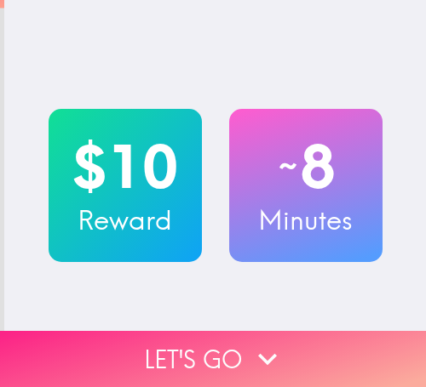
click at [274, 341] on icon "button" at bounding box center [267, 359] width 37 height 37
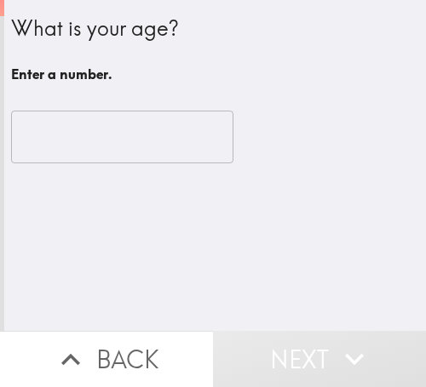
click at [106, 147] on input "number" at bounding box center [122, 137] width 222 height 53
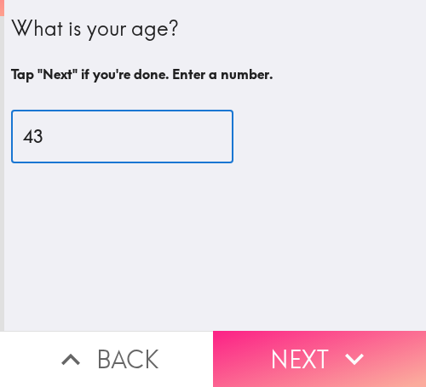
type input "43"
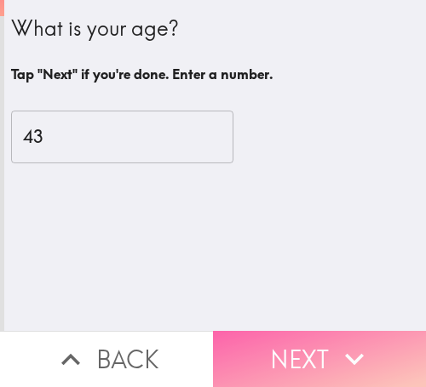
click at [275, 331] on button "Next" at bounding box center [319, 359] width 213 height 56
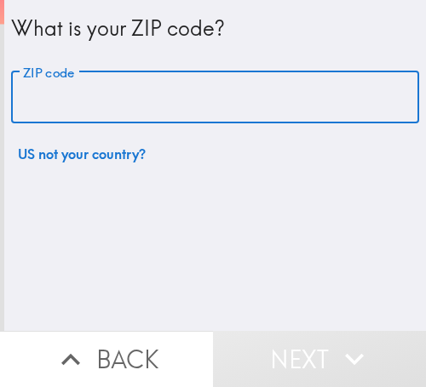
click at [122, 105] on input "ZIP code" at bounding box center [215, 98] width 408 height 53
paste input "33611"
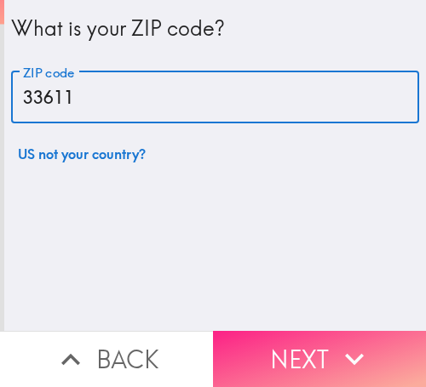
type input "33611"
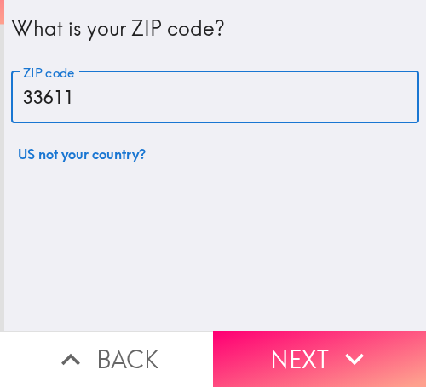
click at [264, 343] on button "Next" at bounding box center [319, 359] width 213 height 56
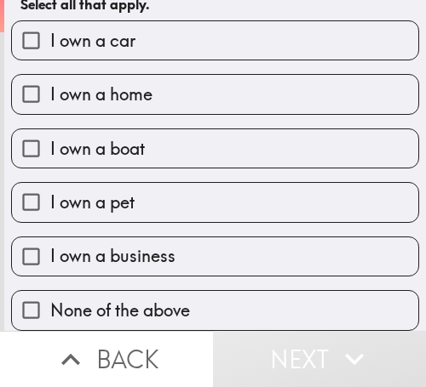
scroll to position [84, 0]
click at [149, 244] on span "I own a business" at bounding box center [112, 256] width 125 height 24
click at [50, 238] on input "I own a business" at bounding box center [31, 257] width 38 height 38
checkbox input "true"
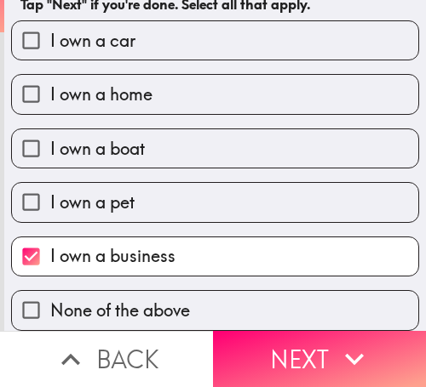
click at [267, 339] on button "Next" at bounding box center [319, 359] width 213 height 56
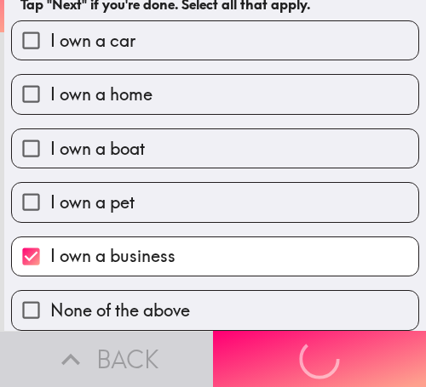
scroll to position [0, 0]
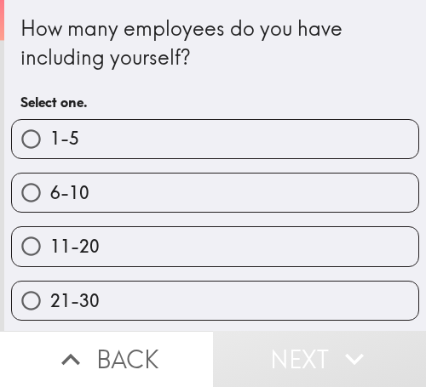
click at [170, 179] on label "6-10" at bounding box center [215, 193] width 406 height 38
click at [50, 179] on input "6-10" at bounding box center [31, 193] width 38 height 38
radio input "true"
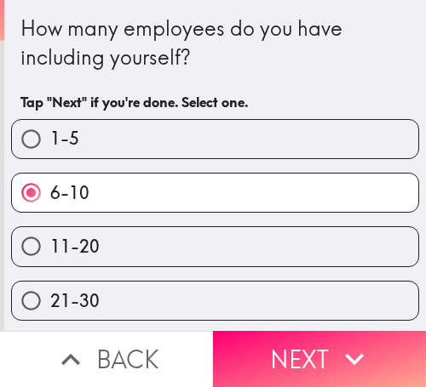
click at [267, 346] on button "Next" at bounding box center [319, 359] width 213 height 56
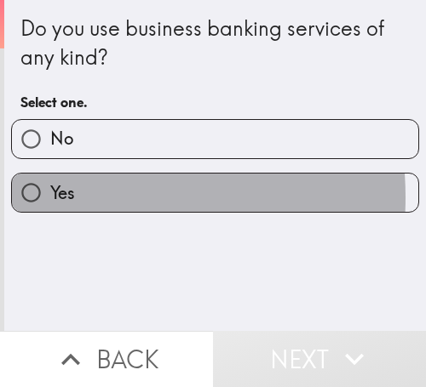
click at [54, 197] on span "Yes" at bounding box center [62, 193] width 25 height 24
click at [50, 197] on input "Yes" at bounding box center [31, 193] width 38 height 38
radio input "true"
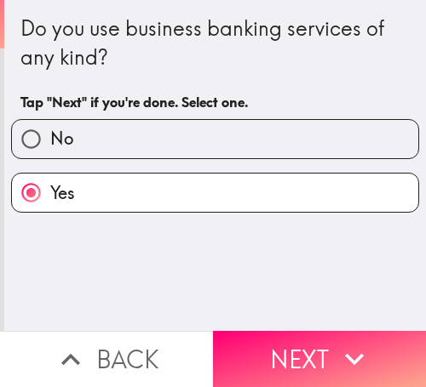
drag, startPoint x: 275, startPoint y: 339, endPoint x: 256, endPoint y: 332, distance: 19.9
click at [275, 340] on button "Next" at bounding box center [319, 359] width 213 height 56
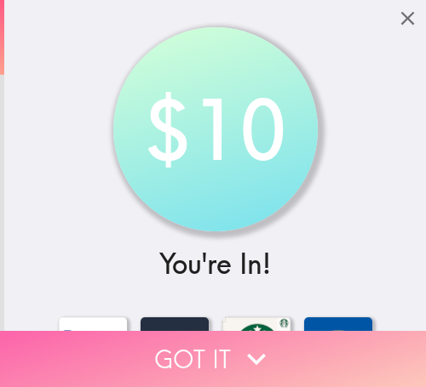
click at [223, 340] on button "Got it" at bounding box center [213, 359] width 426 height 56
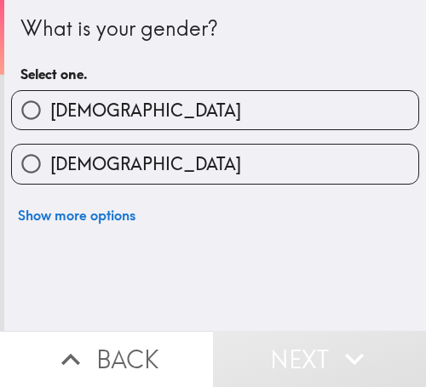
click at [115, 112] on label "[DEMOGRAPHIC_DATA]" at bounding box center [215, 110] width 406 height 38
click at [50, 112] on input "[DEMOGRAPHIC_DATA]" at bounding box center [31, 110] width 38 height 38
radio input "true"
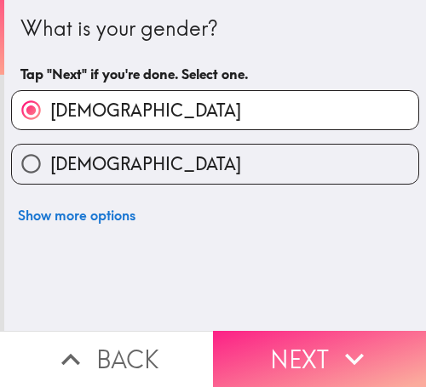
click at [272, 339] on button "Next" at bounding box center [319, 359] width 213 height 56
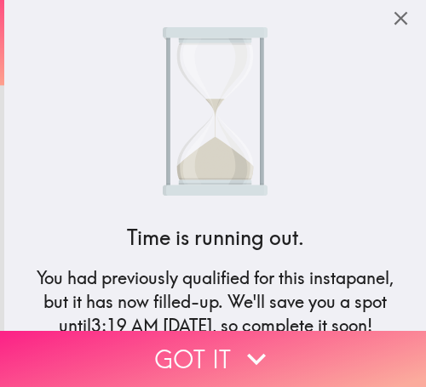
click at [238, 341] on icon "button" at bounding box center [256, 359] width 37 height 37
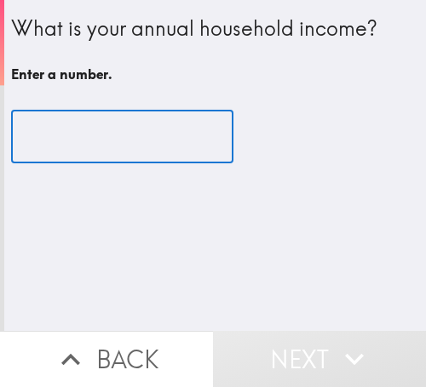
click at [129, 147] on input "number" at bounding box center [122, 137] width 222 height 53
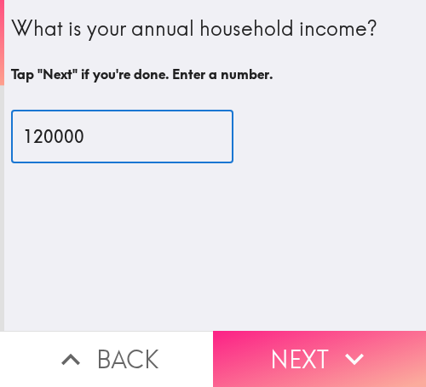
type input "120000"
click at [306, 339] on button "Next" at bounding box center [319, 359] width 213 height 56
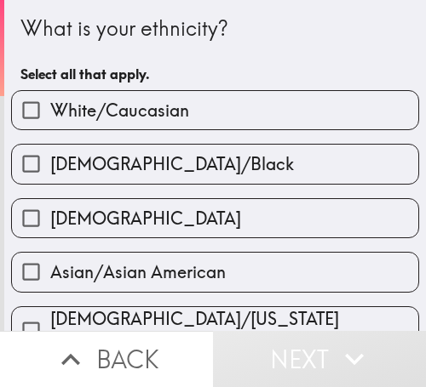
drag, startPoint x: 92, startPoint y: 112, endPoint x: 281, endPoint y: 141, distance: 191.4
click at [95, 112] on span "White/Caucasian" at bounding box center [119, 111] width 139 height 24
click at [50, 112] on input "White/Caucasian" at bounding box center [31, 110] width 38 height 38
checkbox input "true"
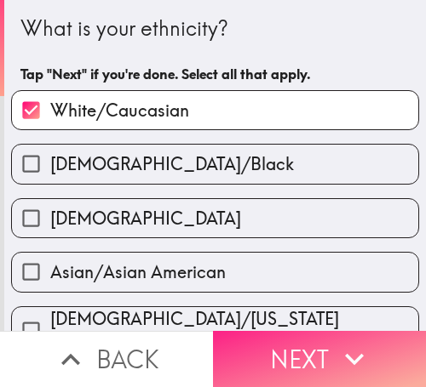
click at [289, 345] on button "Next" at bounding box center [319, 359] width 213 height 56
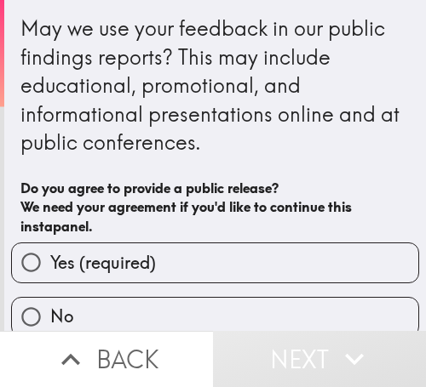
click at [163, 260] on label "Yes (required)" at bounding box center [215, 263] width 406 height 38
click at [50, 260] on input "Yes (required)" at bounding box center [31, 263] width 38 height 38
radio input "true"
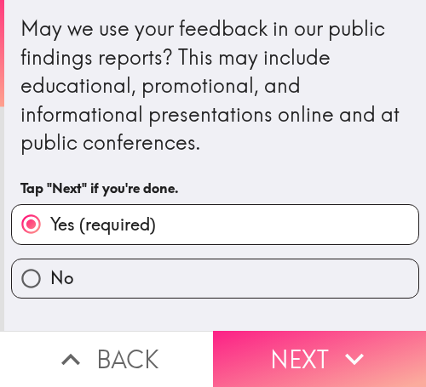
click at [271, 332] on button "Next" at bounding box center [319, 359] width 213 height 56
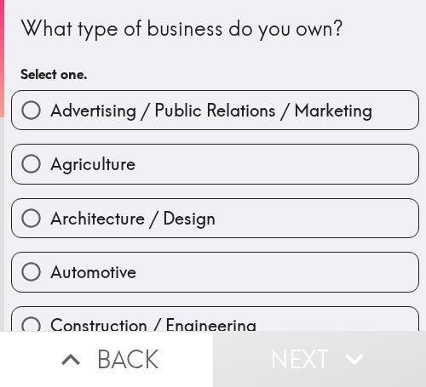
click at [156, 110] on span "Advertising / Public Relations / Marketing" at bounding box center [211, 111] width 322 height 24
click at [50, 110] on input "Advertising / Public Relations / Marketing" at bounding box center [31, 110] width 38 height 38
radio input "true"
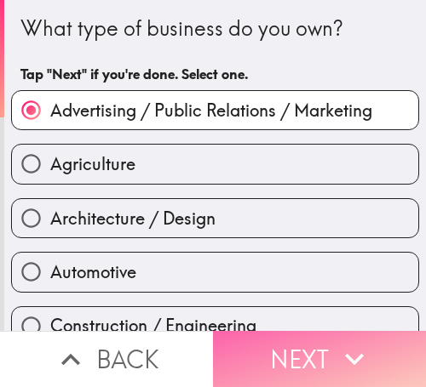
click at [287, 331] on button "Next" at bounding box center [319, 359] width 213 height 56
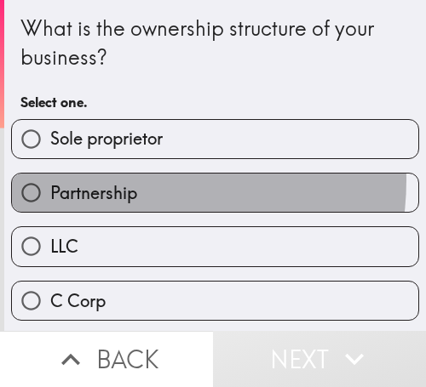
click at [117, 181] on span "Partnership" at bounding box center [93, 193] width 87 height 24
click at [50, 181] on input "Partnership" at bounding box center [31, 193] width 38 height 38
radio input "true"
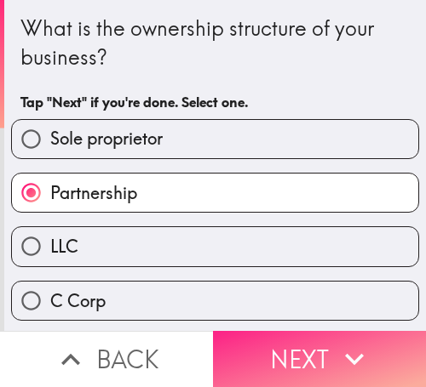
click at [309, 331] on button "Next" at bounding box center [319, 359] width 213 height 56
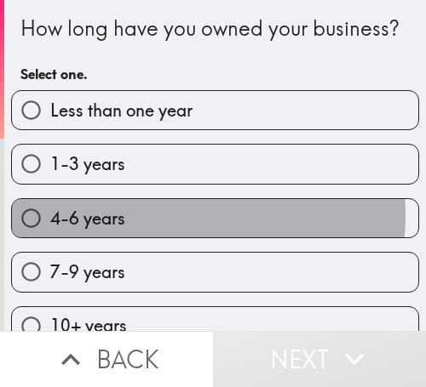
drag, startPoint x: 140, startPoint y: 244, endPoint x: 413, endPoint y: 251, distance: 273.4
click at [157, 238] on label "4-6 years" at bounding box center [215, 218] width 406 height 38
click at [50, 238] on input "4-6 years" at bounding box center [31, 218] width 38 height 38
radio input "true"
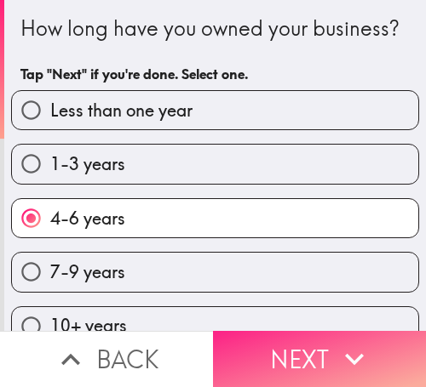
drag, startPoint x: 289, startPoint y: 341, endPoint x: 304, endPoint y: 343, distance: 15.5
click at [291, 341] on button "Next" at bounding box center [319, 359] width 213 height 56
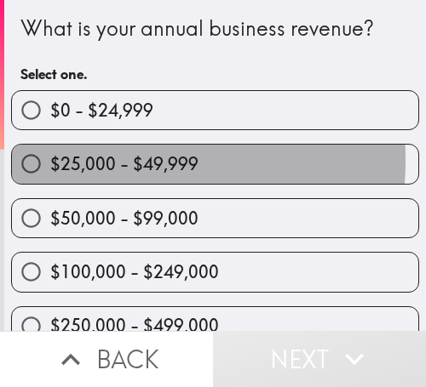
click at [67, 161] on span "$25,000 - $49,999" at bounding box center [124, 164] width 148 height 24
click at [50, 161] on input "$25,000 - $49,999" at bounding box center [31, 164] width 38 height 38
radio input "true"
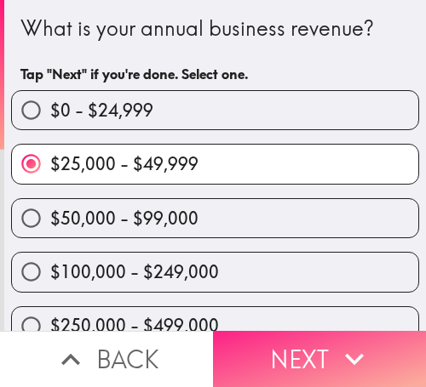
drag, startPoint x: 299, startPoint y: 341, endPoint x: 346, endPoint y: 345, distance: 47.0
click at [303, 341] on button "Next" at bounding box center [319, 359] width 213 height 56
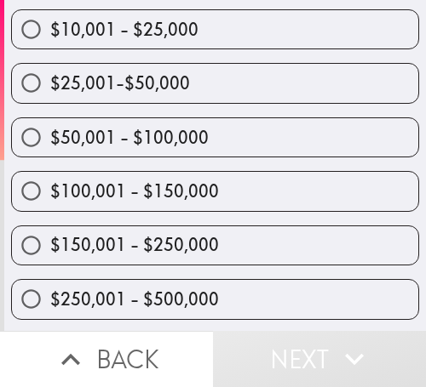
scroll to position [357, 0]
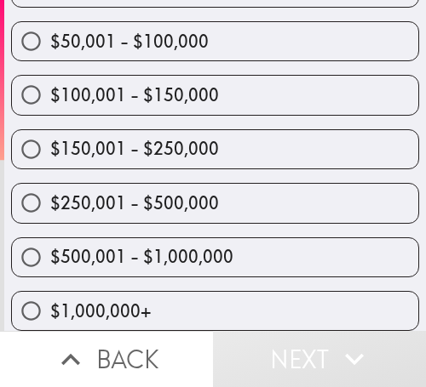
drag, startPoint x: 73, startPoint y: 249, endPoint x: 180, endPoint y: 250, distance: 106.5
click at [80, 250] on span "$500,001 - $1,000,000" at bounding box center [141, 257] width 183 height 24
click at [50, 250] on input "$500,001 - $1,000,000" at bounding box center [31, 257] width 38 height 38
radio input "true"
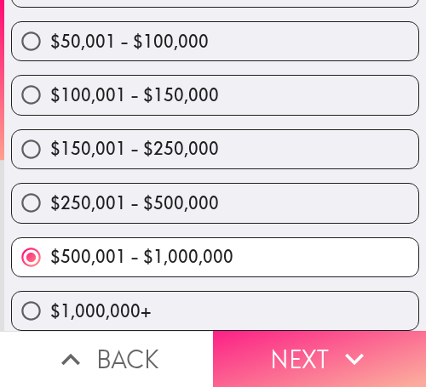
drag, startPoint x: 341, startPoint y: 339, endPoint x: 240, endPoint y: 331, distance: 101.6
click at [340, 341] on icon "button" at bounding box center [354, 359] width 37 height 37
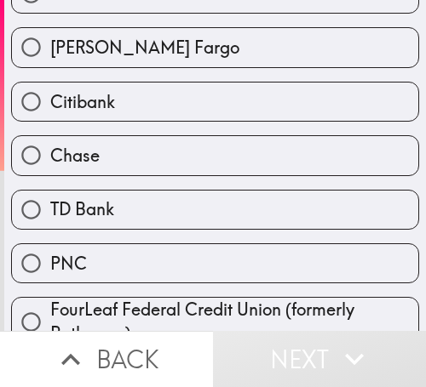
scroll to position [662, 0]
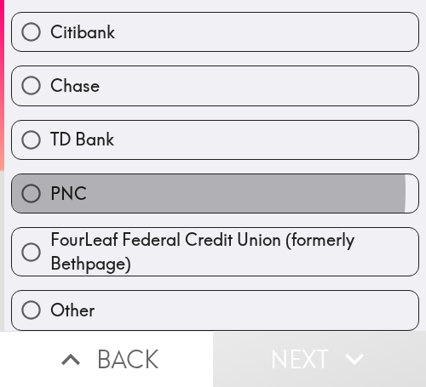
drag, startPoint x: 110, startPoint y: 177, endPoint x: 152, endPoint y: 186, distance: 42.8
click at [112, 177] on label "PNC" at bounding box center [215, 194] width 406 height 38
click at [50, 177] on input "PNC" at bounding box center [31, 194] width 38 height 38
radio input "true"
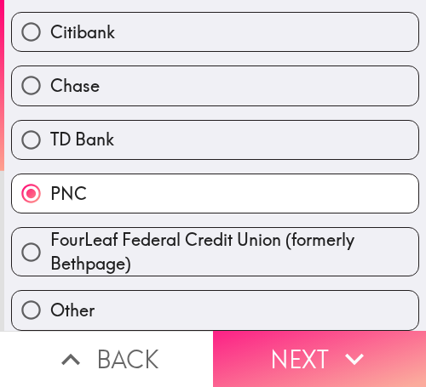
drag, startPoint x: 329, startPoint y: 342, endPoint x: 407, endPoint y: 344, distance: 78.4
click at [336, 341] on icon "button" at bounding box center [354, 359] width 37 height 37
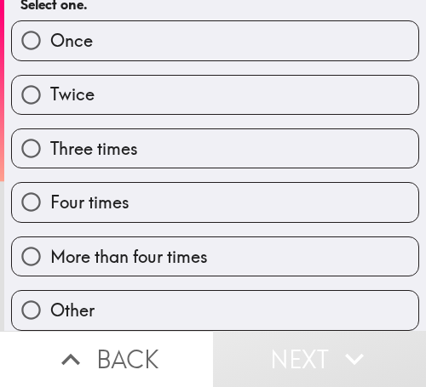
drag, startPoint x: 62, startPoint y: 34, endPoint x: 215, endPoint y: 134, distance: 182.8
click at [62, 34] on span "Once" at bounding box center [71, 41] width 43 height 24
click at [50, 34] on input "Once" at bounding box center [31, 40] width 38 height 38
radio input "true"
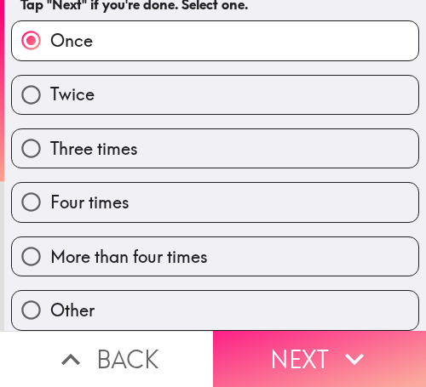
drag, startPoint x: 247, startPoint y: 347, endPoint x: 282, endPoint y: 347, distance: 34.9
click at [249, 346] on button "Next" at bounding box center [319, 359] width 213 height 56
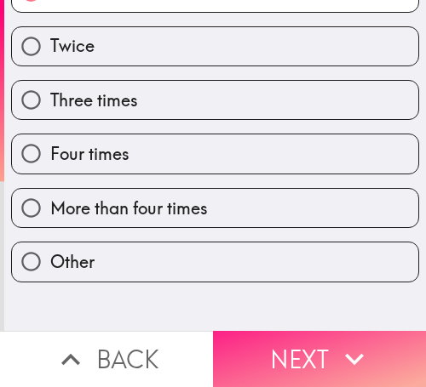
scroll to position [0, 0]
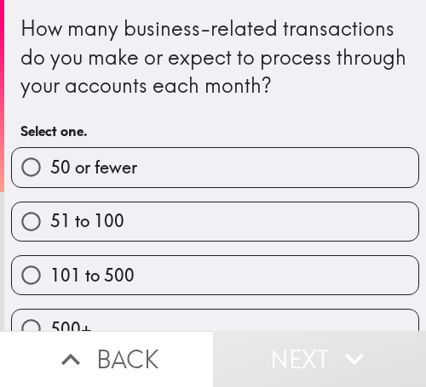
drag, startPoint x: 134, startPoint y: 232, endPoint x: 274, endPoint y: 237, distance: 140.6
click at [145, 232] on label "51 to 100" at bounding box center [215, 222] width 406 height 38
click at [50, 232] on input "51 to 100" at bounding box center [31, 222] width 38 height 38
radio input "true"
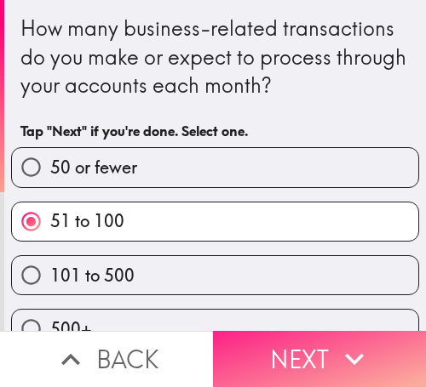
drag, startPoint x: 301, startPoint y: 341, endPoint x: 311, endPoint y: 341, distance: 9.4
click at [306, 341] on button "Next" at bounding box center [319, 359] width 213 height 56
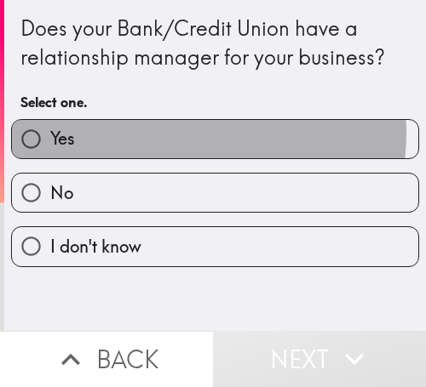
drag, startPoint x: 181, startPoint y: 134, endPoint x: 416, endPoint y: 134, distance: 235.0
click at [197, 134] on label "Yes" at bounding box center [215, 139] width 406 height 38
click at [50, 134] on input "Yes" at bounding box center [31, 139] width 38 height 38
radio input "true"
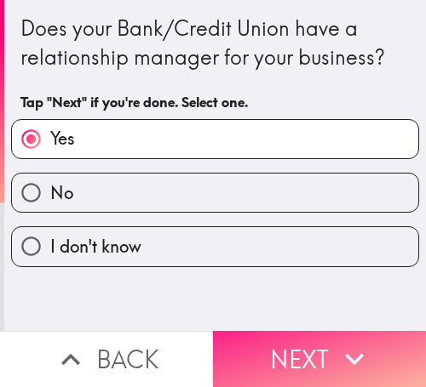
drag, startPoint x: 293, startPoint y: 340, endPoint x: 314, endPoint y: 340, distance: 21.3
click at [293, 340] on button "Next" at bounding box center [319, 359] width 213 height 56
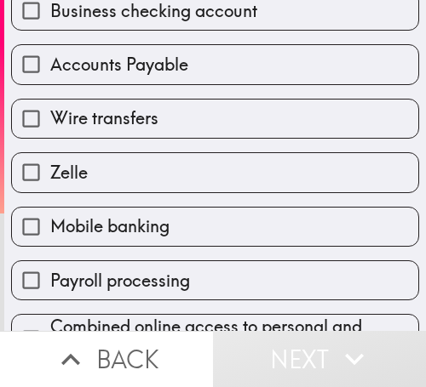
scroll to position [596, 0]
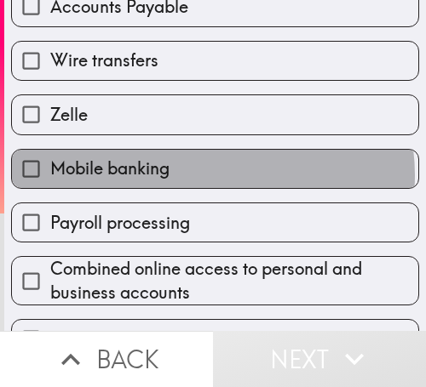
click at [204, 175] on label "Mobile banking" at bounding box center [215, 169] width 406 height 38
click at [50, 175] on input "Mobile banking" at bounding box center [31, 169] width 38 height 38
checkbox input "true"
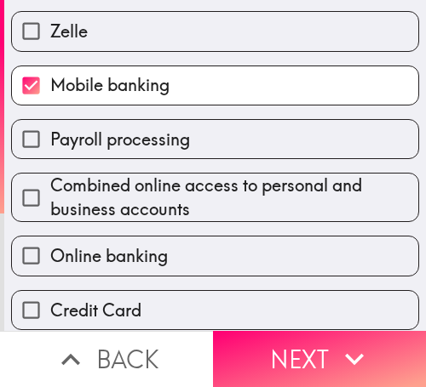
scroll to position [748, 0]
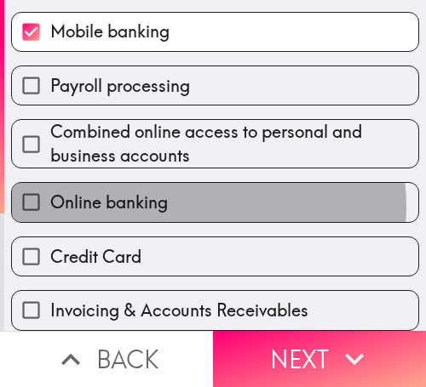
click at [187, 192] on label "Online banking" at bounding box center [215, 202] width 406 height 38
click at [50, 192] on input "Online banking" at bounding box center [31, 202] width 38 height 38
checkbox input "true"
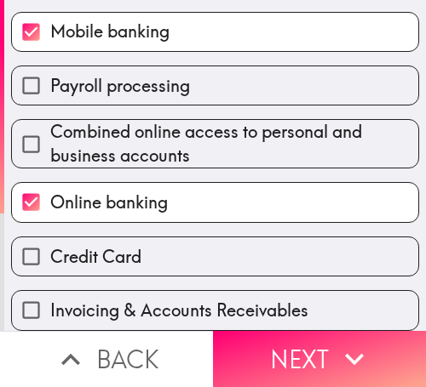
click at [153, 239] on label "Credit Card" at bounding box center [215, 257] width 406 height 38
click at [50, 239] on input "Credit Card" at bounding box center [31, 257] width 38 height 38
checkbox input "true"
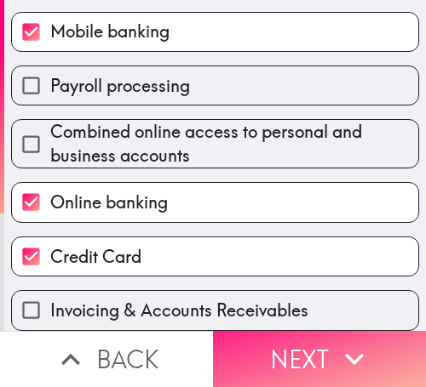
click at [278, 344] on button "Next" at bounding box center [319, 359] width 213 height 56
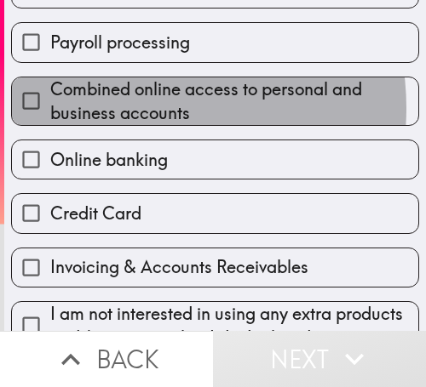
click at [123, 108] on span "Combined online access to personal and business accounts" at bounding box center [234, 101] width 368 height 48
click at [50, 108] on input "Combined online access to personal and business accounts" at bounding box center [31, 101] width 38 height 38
checkbox input "true"
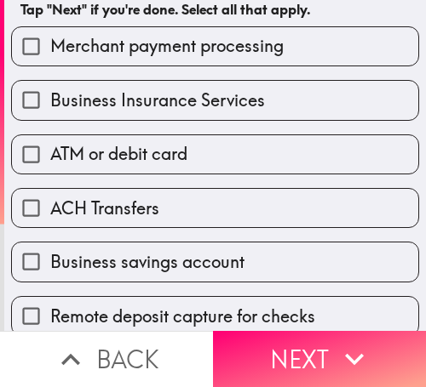
scroll to position [66, 0]
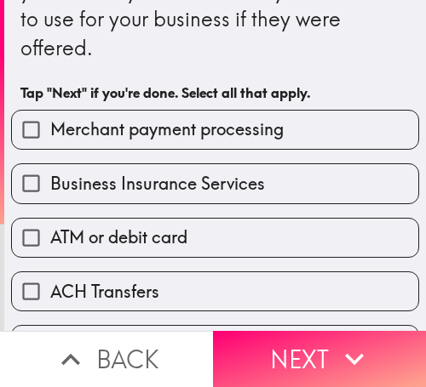
click at [139, 235] on span "ATM or debit card" at bounding box center [118, 238] width 137 height 24
click at [50, 235] on input "ATM or debit card" at bounding box center [31, 238] width 38 height 38
checkbox input "true"
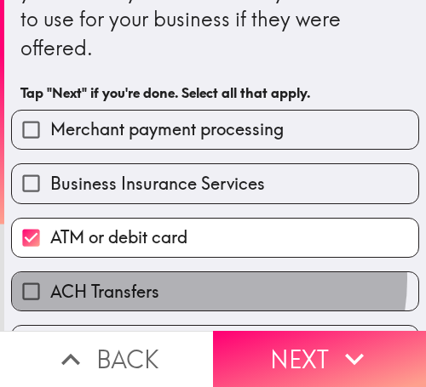
click at [189, 280] on label "ACH Transfers" at bounding box center [215, 291] width 406 height 38
click at [50, 280] on input "ACH Transfers" at bounding box center [31, 291] width 38 height 38
checkbox input "true"
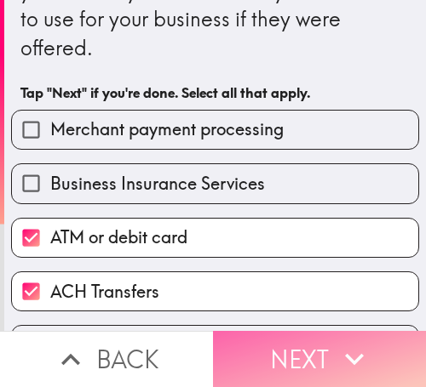
click at [236, 331] on button "Next" at bounding box center [319, 359] width 213 height 56
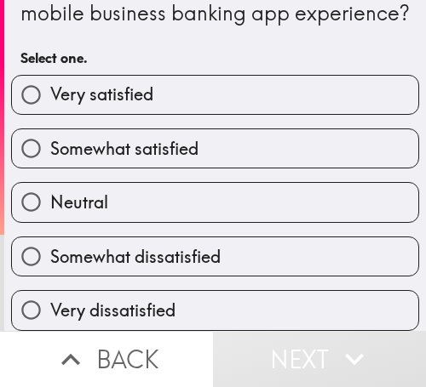
scroll to position [85, 0]
click at [71, 137] on span "Somewhat satisfied" at bounding box center [124, 149] width 148 height 24
click at [50, 129] on input "Somewhat satisfied" at bounding box center [31, 148] width 38 height 38
radio input "true"
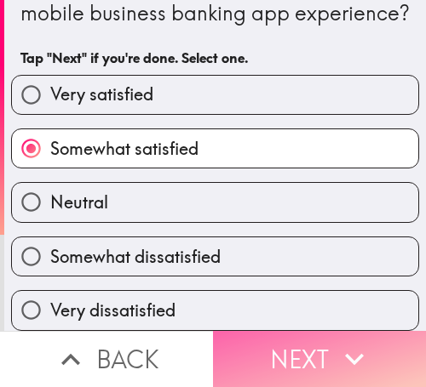
drag, startPoint x: 283, startPoint y: 332, endPoint x: 1, endPoint y: 336, distance: 281.9
click at [277, 331] on button "Next" at bounding box center [319, 359] width 213 height 56
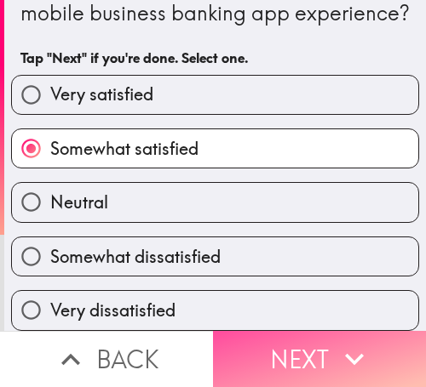
scroll to position [0, 0]
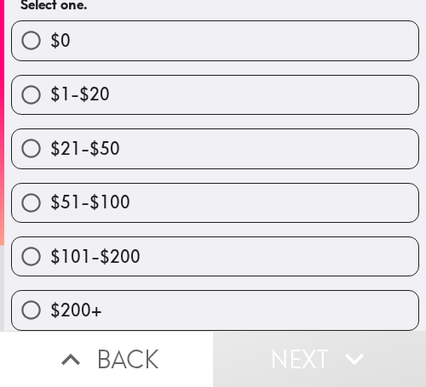
scroll to position [227, 0]
click at [312, 184] on label "$51-$100" at bounding box center [215, 203] width 406 height 38
click at [50, 184] on input "$51-$100" at bounding box center [31, 203] width 38 height 38
radio input "true"
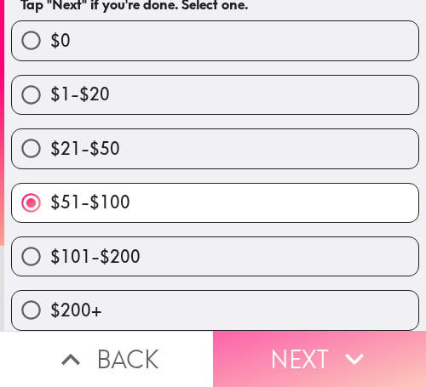
click at [348, 341] on icon "button" at bounding box center [354, 359] width 37 height 37
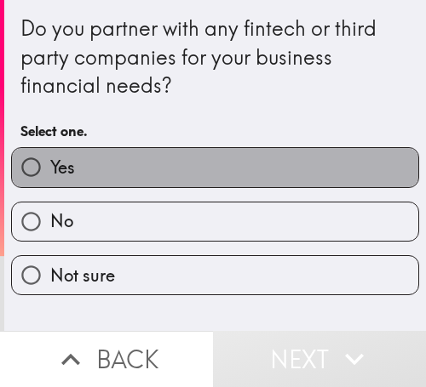
click at [310, 163] on label "Yes" at bounding box center [215, 167] width 406 height 38
click at [50, 163] on input "Yes" at bounding box center [31, 167] width 38 height 38
radio input "true"
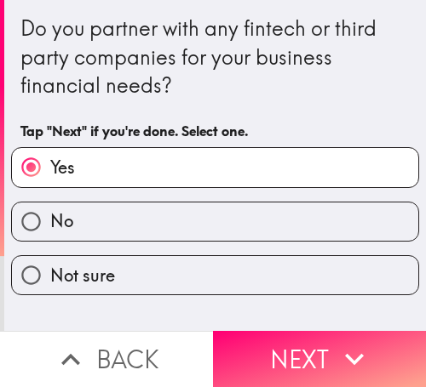
click at [315, 204] on label "No" at bounding box center [215, 222] width 406 height 38
click at [50, 204] on input "No" at bounding box center [31, 222] width 38 height 38
radio input "true"
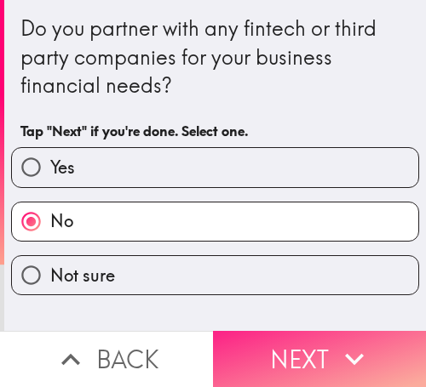
click at [336, 341] on icon "button" at bounding box center [354, 359] width 37 height 37
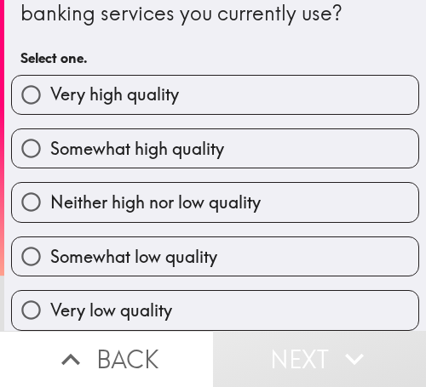
scroll to position [87, 0]
click at [281, 143] on label "Somewhat high quality" at bounding box center [215, 148] width 406 height 38
click at [50, 143] on input "Somewhat high quality" at bounding box center [31, 148] width 38 height 38
radio input "true"
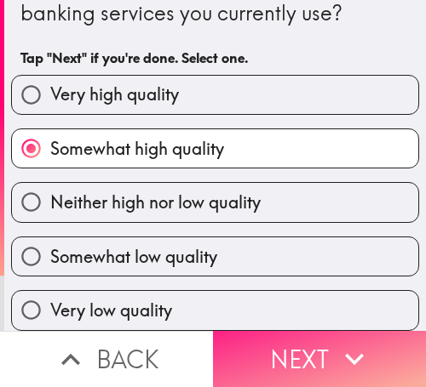
click at [361, 341] on icon "button" at bounding box center [354, 359] width 37 height 37
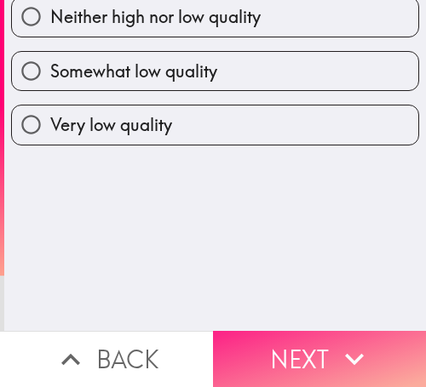
scroll to position [0, 0]
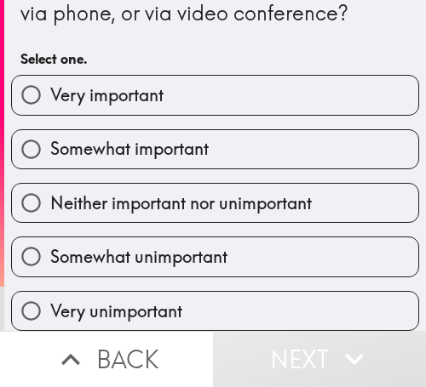
scroll to position [85, 0]
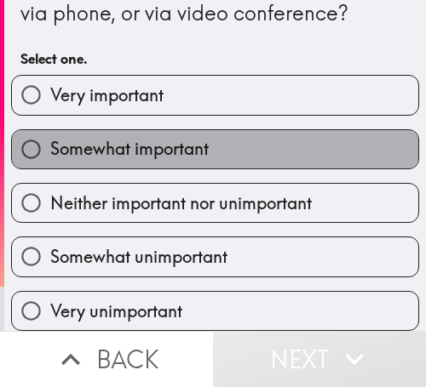
drag, startPoint x: 317, startPoint y: 127, endPoint x: 332, endPoint y: 155, distance: 32.0
click at [317, 130] on label "Somewhat important" at bounding box center [215, 149] width 406 height 38
click at [50, 130] on input "Somewhat important" at bounding box center [31, 149] width 38 height 38
radio input "true"
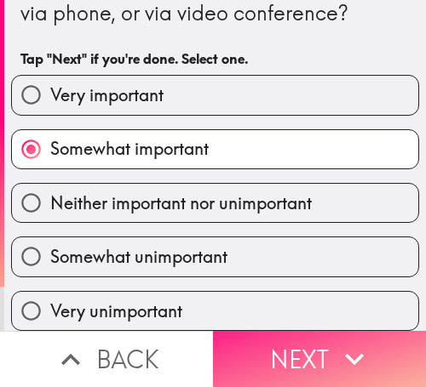
click at [305, 331] on button "Next" at bounding box center [319, 359] width 213 height 56
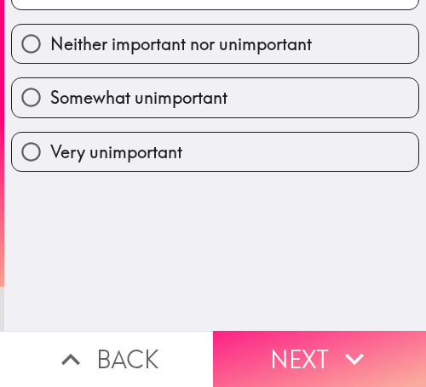
scroll to position [0, 0]
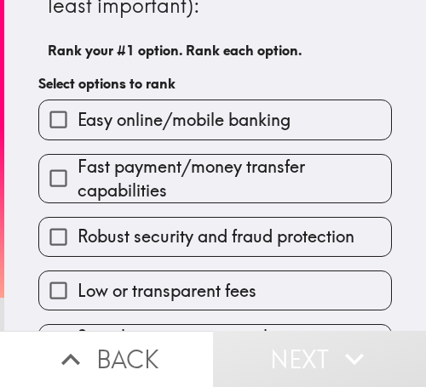
scroll to position [170, 0]
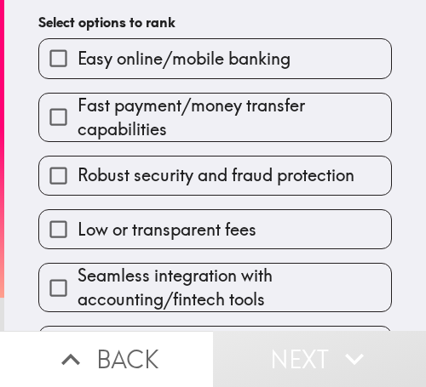
click at [245, 130] on span "Fast payment/money transfer capabilities" at bounding box center [233, 118] width 313 height 48
click at [77, 130] on input "Fast payment/money transfer capabilities" at bounding box center [58, 117] width 38 height 38
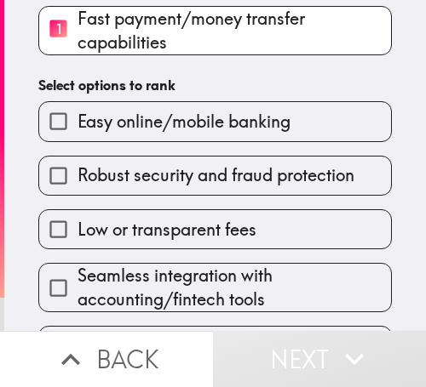
drag, startPoint x: 196, startPoint y: 185, endPoint x: 175, endPoint y: 193, distance: 22.9
click at [194, 185] on span "Robust security and fraud protection" at bounding box center [215, 175] width 277 height 24
click at [77, 185] on input "Robust security and fraud protection" at bounding box center [58, 176] width 38 height 38
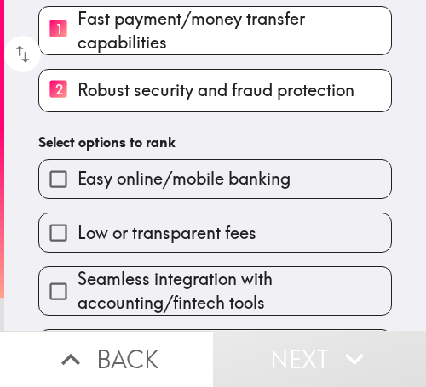
click at [64, 243] on input "Low or transparent fees" at bounding box center [58, 233] width 38 height 38
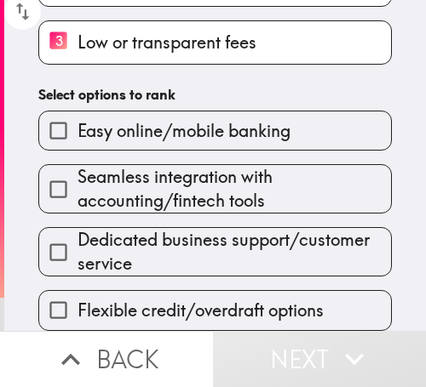
scroll to position [290, 0]
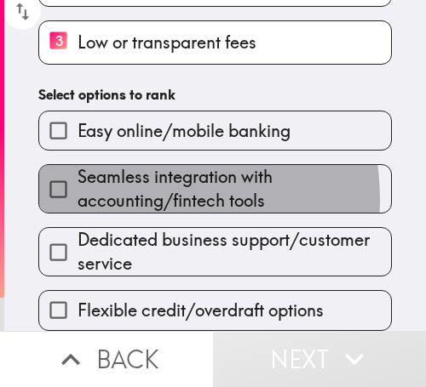
drag, startPoint x: 117, startPoint y: 185, endPoint x: 129, endPoint y: 215, distance: 32.4
click at [116, 185] on span "Seamless integration with accounting/fintech tools" at bounding box center [233, 189] width 313 height 48
click at [77, 185] on input "Seamless integration with accounting/fintech tools" at bounding box center [58, 189] width 38 height 38
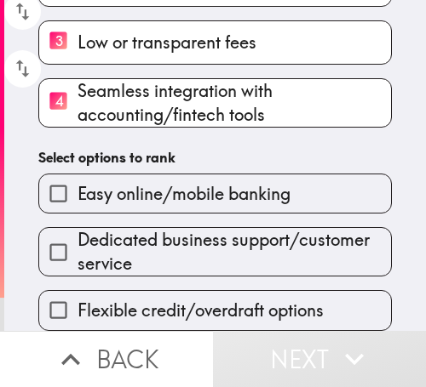
click at [133, 238] on span "Dedicated business support/customer service" at bounding box center [233, 252] width 313 height 48
click at [77, 238] on input "Dedicated business support/customer service" at bounding box center [58, 252] width 38 height 38
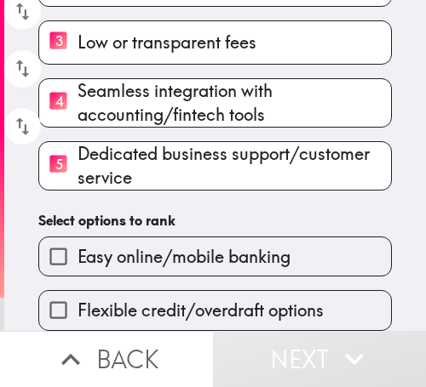
click at [101, 277] on div "Flexible credit/overdraft options" at bounding box center [208, 304] width 367 height 54
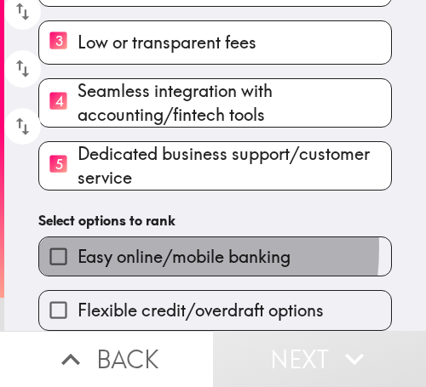
click at [90, 245] on span "Easy online/mobile banking" at bounding box center [183, 257] width 213 height 24
click at [77, 238] on input "Easy online/mobile banking" at bounding box center [58, 257] width 38 height 38
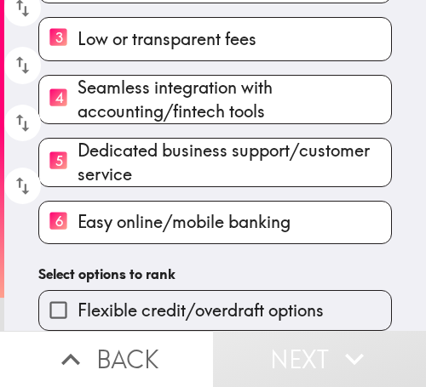
click at [62, 293] on input "Flexible credit/overdraft options" at bounding box center [58, 310] width 38 height 38
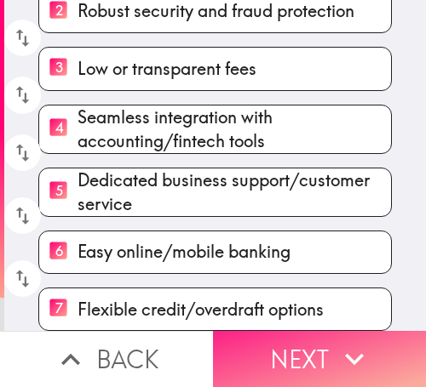
click at [304, 351] on button "Next" at bounding box center [319, 359] width 213 height 56
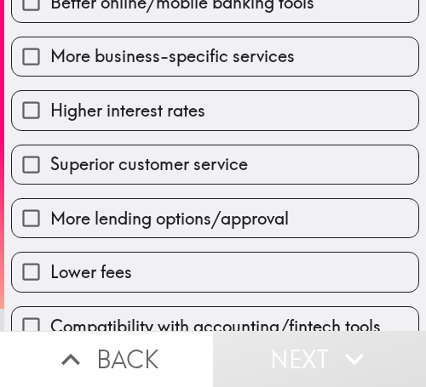
scroll to position [165, 0]
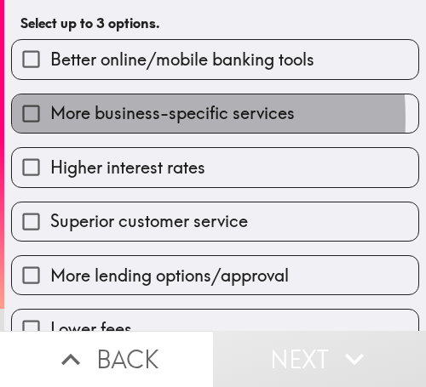
click at [91, 118] on span "More business-specific services" at bounding box center [172, 113] width 244 height 24
click at [50, 118] on input "More business-specific services" at bounding box center [31, 114] width 38 height 38
checkbox input "true"
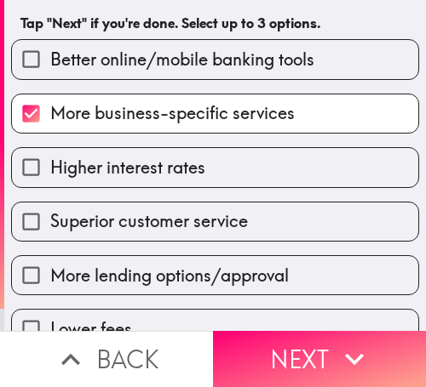
click at [141, 162] on span "Higher interest rates" at bounding box center [127, 168] width 155 height 24
click at [50, 162] on input "Higher interest rates" at bounding box center [31, 167] width 38 height 38
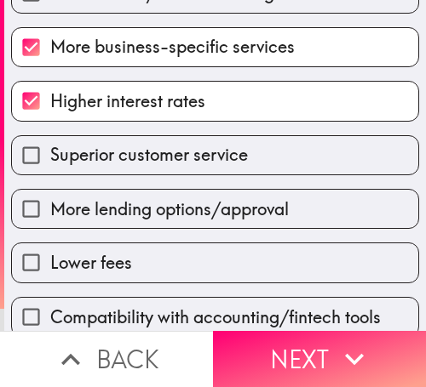
scroll to position [221, 0]
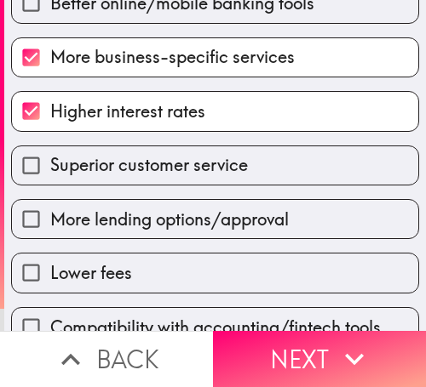
click at [114, 114] on span "Higher interest rates" at bounding box center [127, 112] width 155 height 24
click at [50, 114] on input "Higher interest rates" at bounding box center [31, 111] width 38 height 38
checkbox input "false"
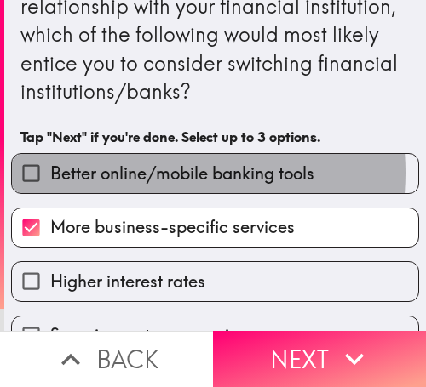
click at [137, 173] on span "Better online/mobile banking tools" at bounding box center [182, 174] width 264 height 24
click at [50, 173] on input "Better online/mobile banking tools" at bounding box center [31, 173] width 38 height 38
checkbox input "true"
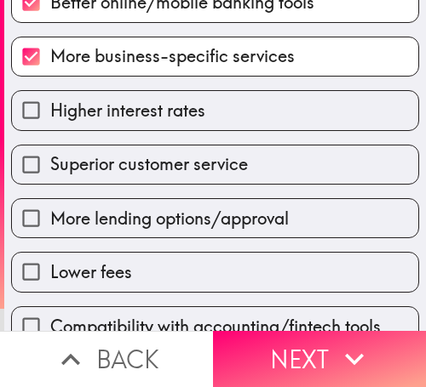
scroll to position [307, 0]
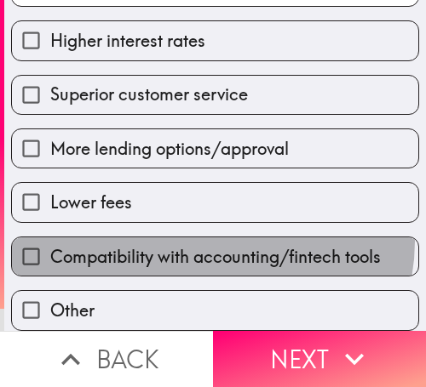
click at [203, 238] on label "Compatibility with accounting/fintech tools" at bounding box center [215, 257] width 406 height 38
click at [50, 238] on input "Compatibility with accounting/fintech tools" at bounding box center [31, 257] width 38 height 38
checkbox input "true"
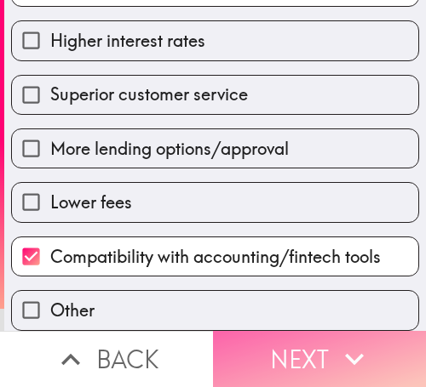
click at [290, 342] on button "Next" at bounding box center [319, 359] width 213 height 56
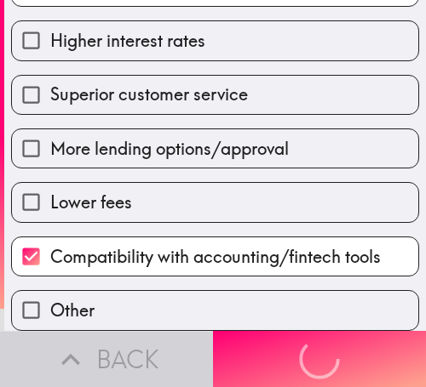
scroll to position [300, 0]
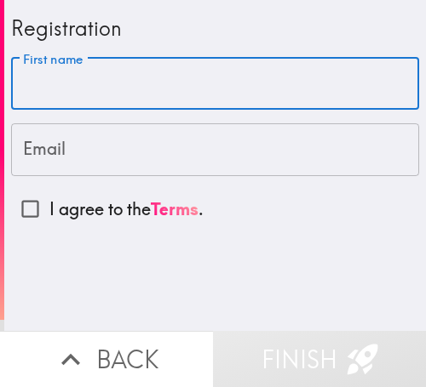
click at [193, 77] on input "First name" at bounding box center [215, 84] width 408 height 53
paste input "[PERSON_NAME]"
type input "[PERSON_NAME]"
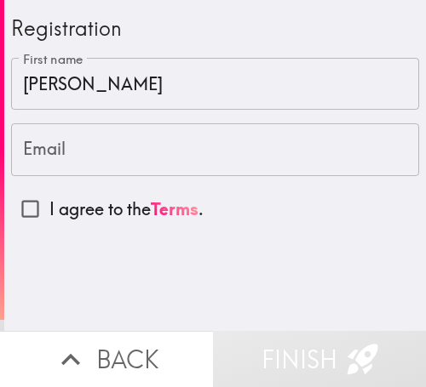
click at [77, 154] on input "Email" at bounding box center [215, 149] width 408 height 53
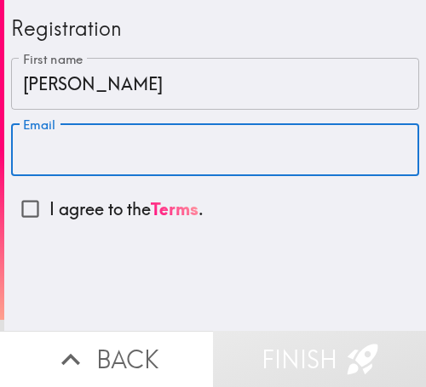
paste input "[EMAIL_ADDRESS][DOMAIN_NAME]"
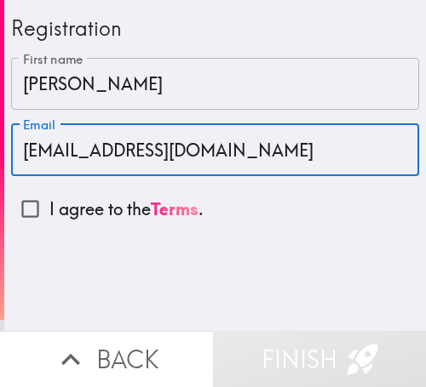
type input "[EMAIL_ADDRESS][DOMAIN_NAME]"
click at [37, 206] on input "I agree to the Terms ." at bounding box center [30, 209] width 38 height 38
checkbox input "true"
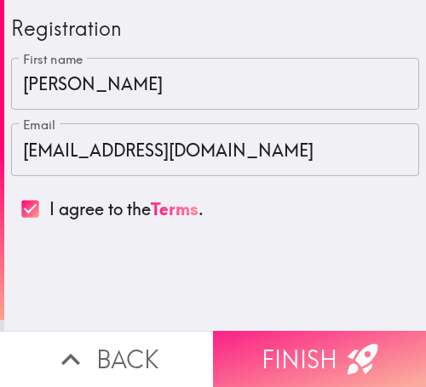
click at [265, 331] on button "Finish" at bounding box center [319, 359] width 213 height 56
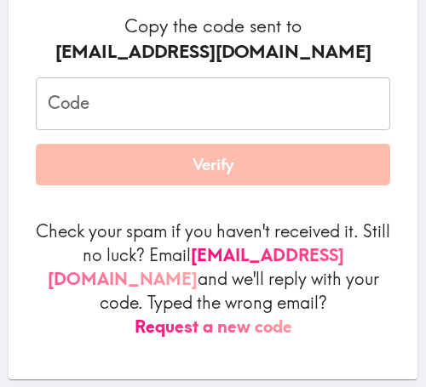
scroll to position [268, 0]
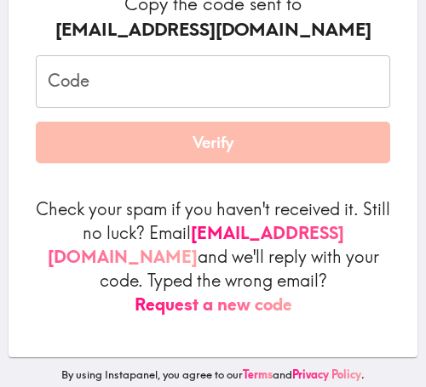
click at [109, 92] on input "Code" at bounding box center [213, 81] width 354 height 53
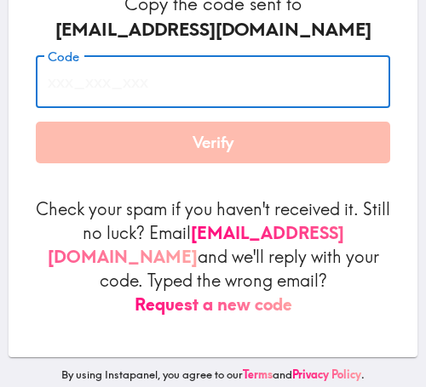
paste input "EkH_bNp_392"
type input "EkH_bNp_392"
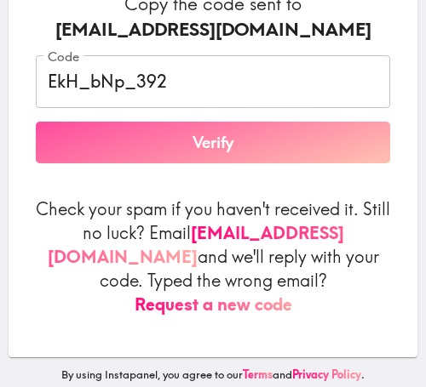
click at [174, 135] on button "Verify" at bounding box center [213, 143] width 354 height 43
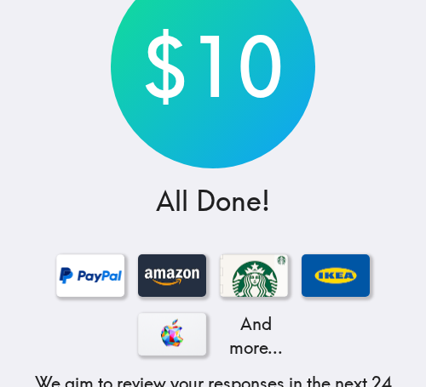
scroll to position [144, 0]
